Goal: Task Accomplishment & Management: Use online tool/utility

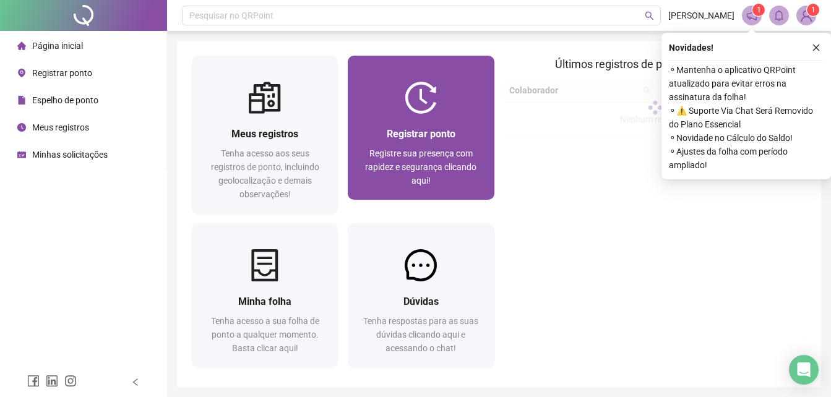
drag, startPoint x: 465, startPoint y: 105, endPoint x: 465, endPoint y: 123, distance: 17.3
click at [465, 123] on div "Registrar ponto Registre sua presença com rapidez e segurança clicando aqui!" at bounding box center [421, 157] width 146 height 86
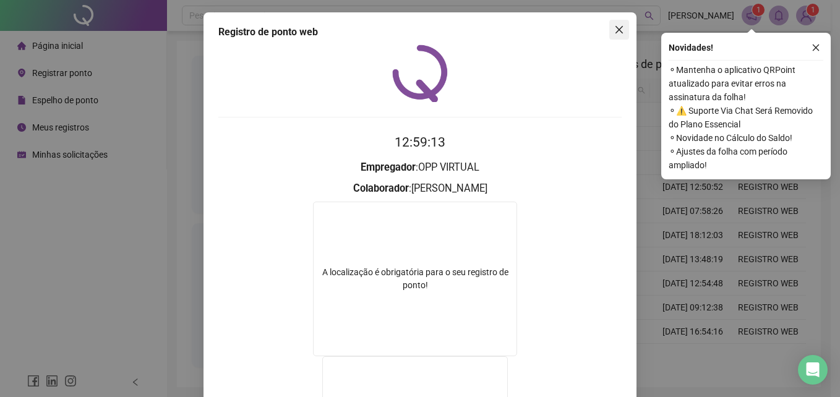
click at [609, 26] on span "Close" at bounding box center [619, 30] width 20 height 10
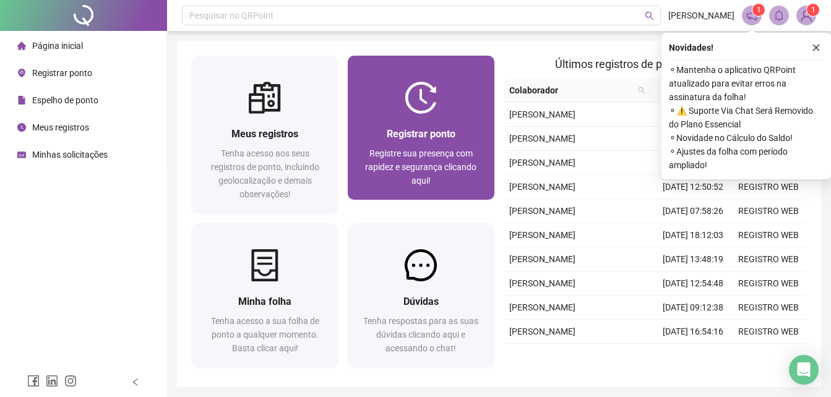
click at [433, 121] on div "Registrar ponto Registre sua presença com rapidez e segurança clicando aqui!" at bounding box center [421, 157] width 146 height 86
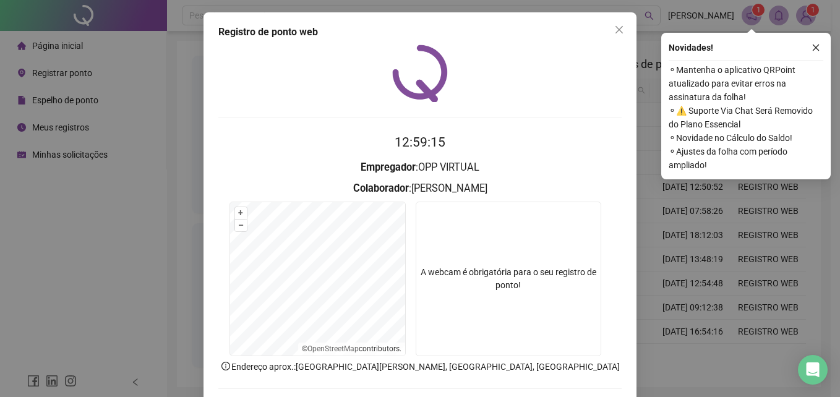
scroll to position [59, 0]
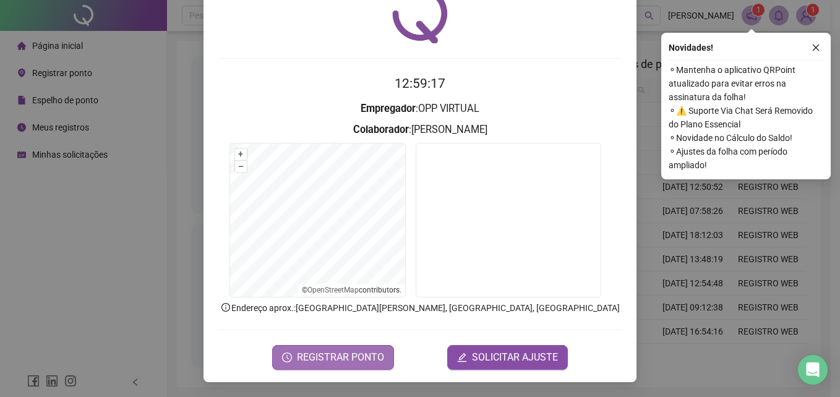
click at [344, 361] on span "REGISTRAR PONTO" at bounding box center [340, 357] width 87 height 15
